Goal: Learn about a topic: Learn about a topic

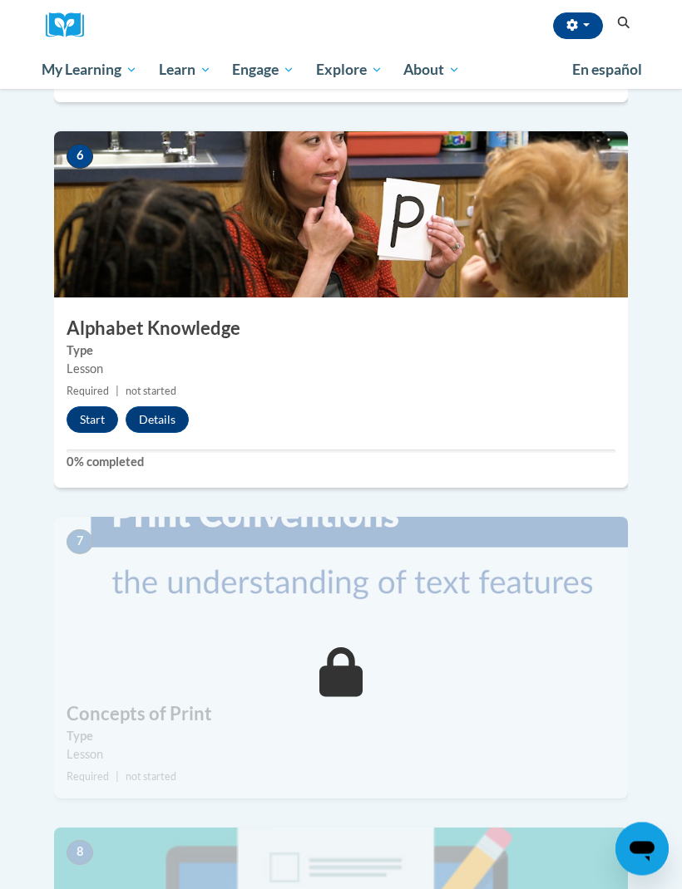
scroll to position [2310, 0]
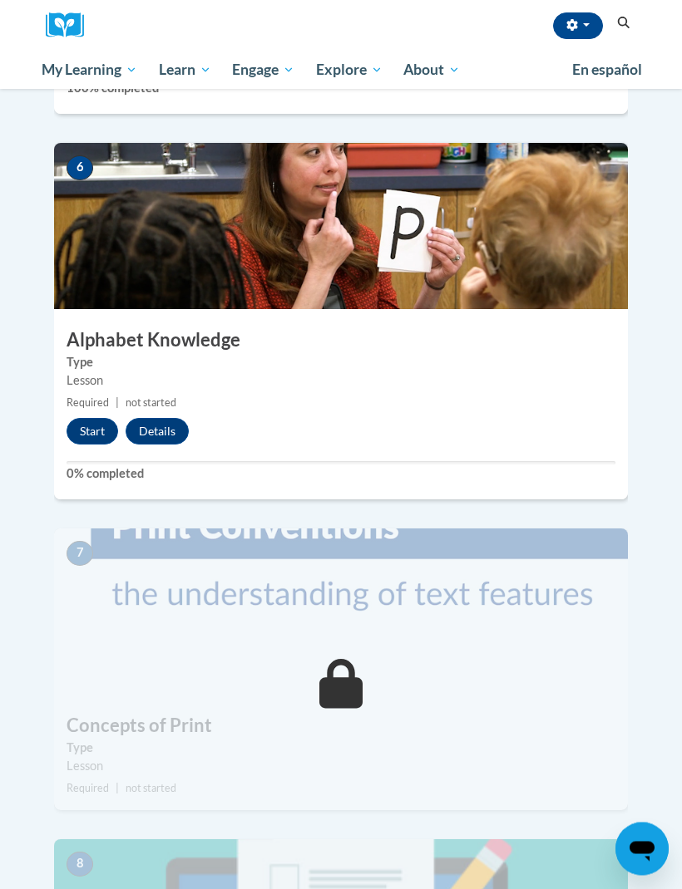
click at [191, 618] on img at bounding box center [340, 612] width 573 height 166
click at [362, 660] on icon at bounding box center [341, 685] width 44 height 50
click at [87, 419] on button "Start" at bounding box center [92, 432] width 52 height 27
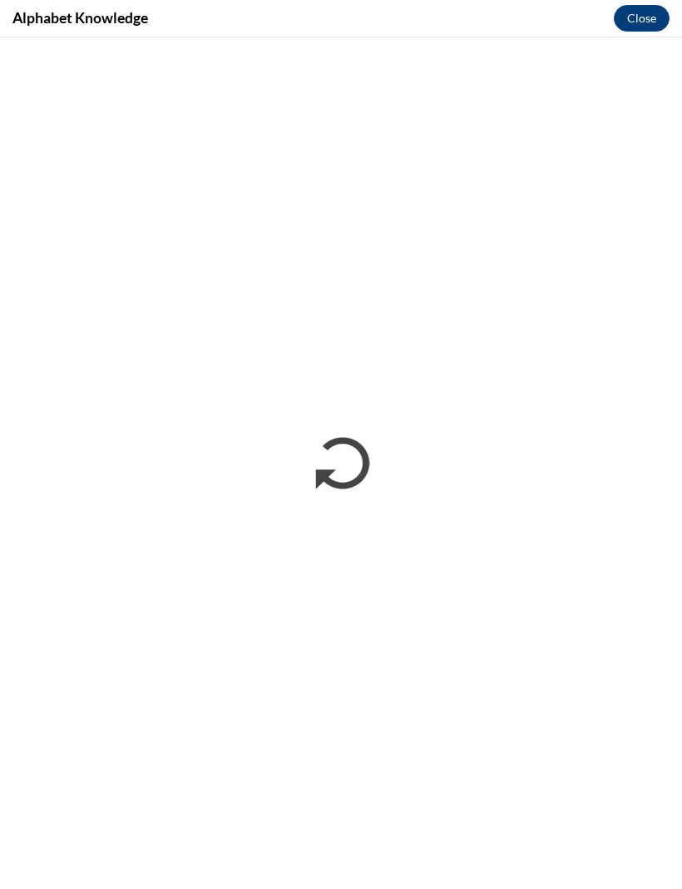
scroll to position [0, 0]
